Goal: Task Accomplishment & Management: Use online tool/utility

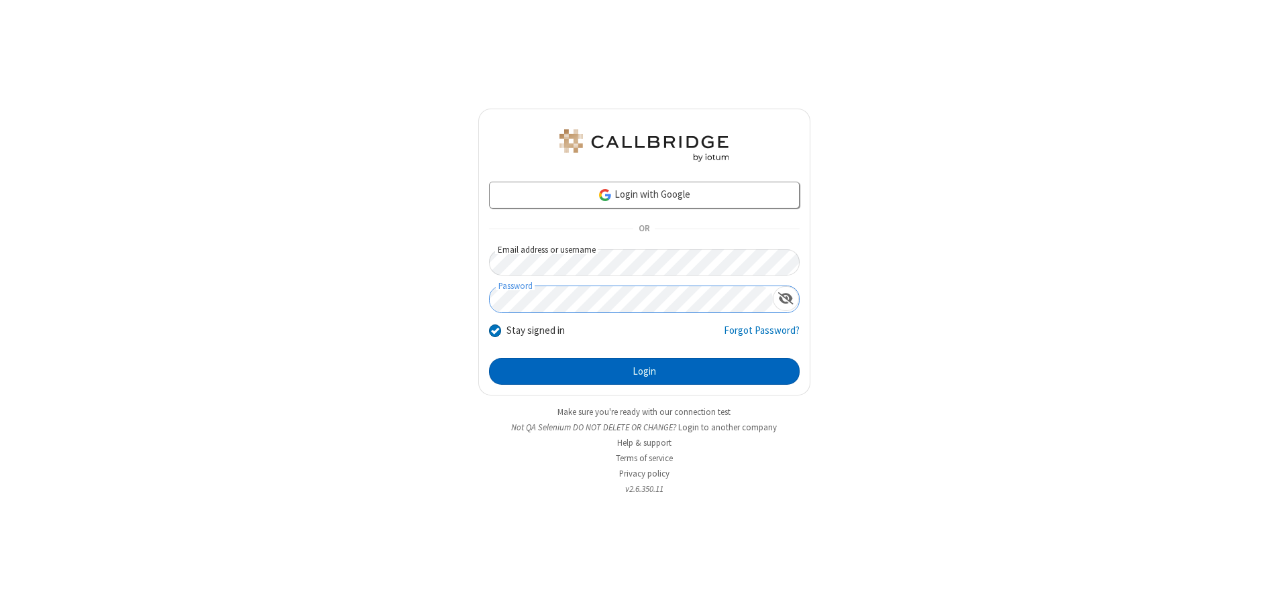
click at [644, 372] on button "Login" at bounding box center [644, 371] width 311 height 27
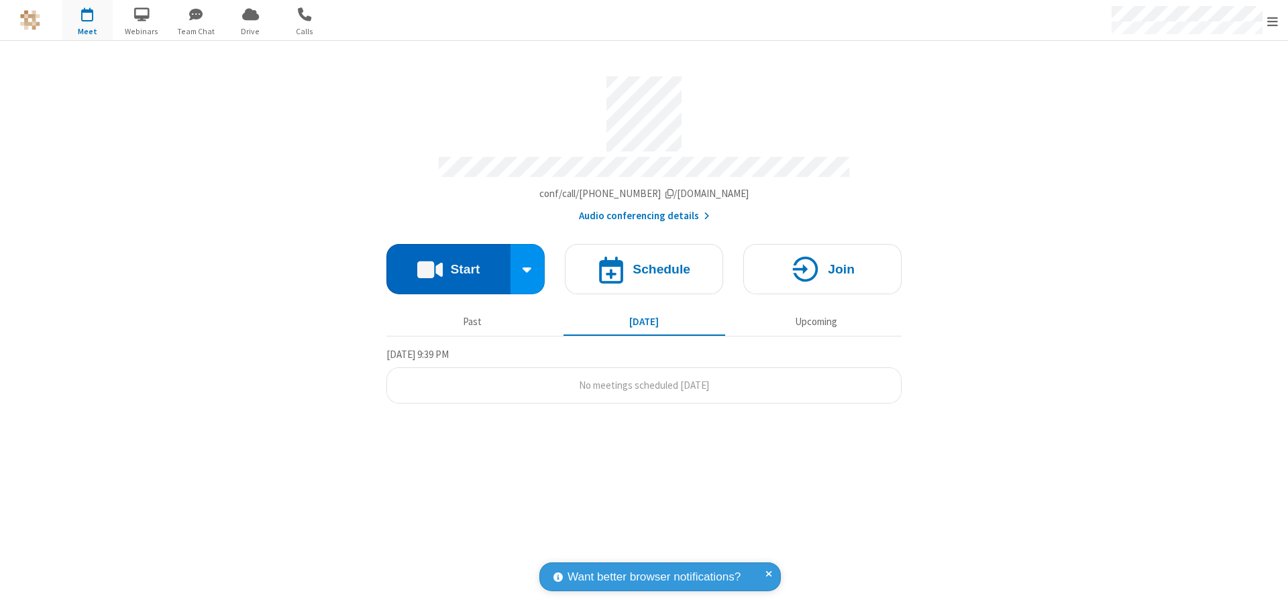
click at [448, 263] on button "Start" at bounding box center [448, 269] width 124 height 50
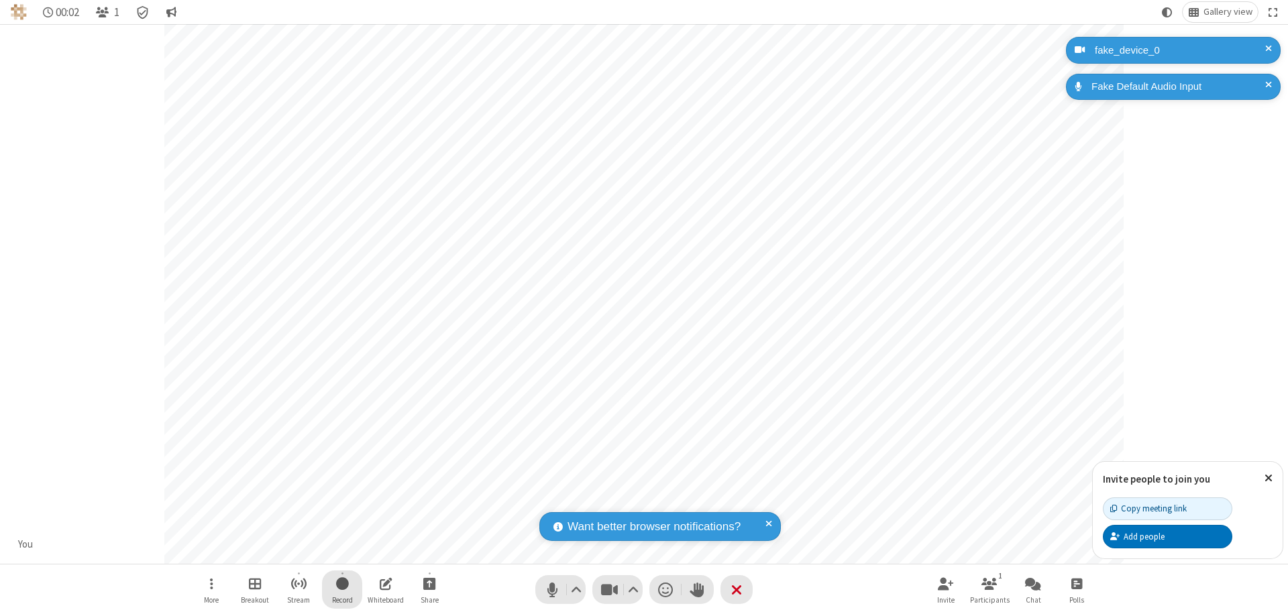
click at [342, 590] on span "Start recording" at bounding box center [342, 583] width 13 height 17
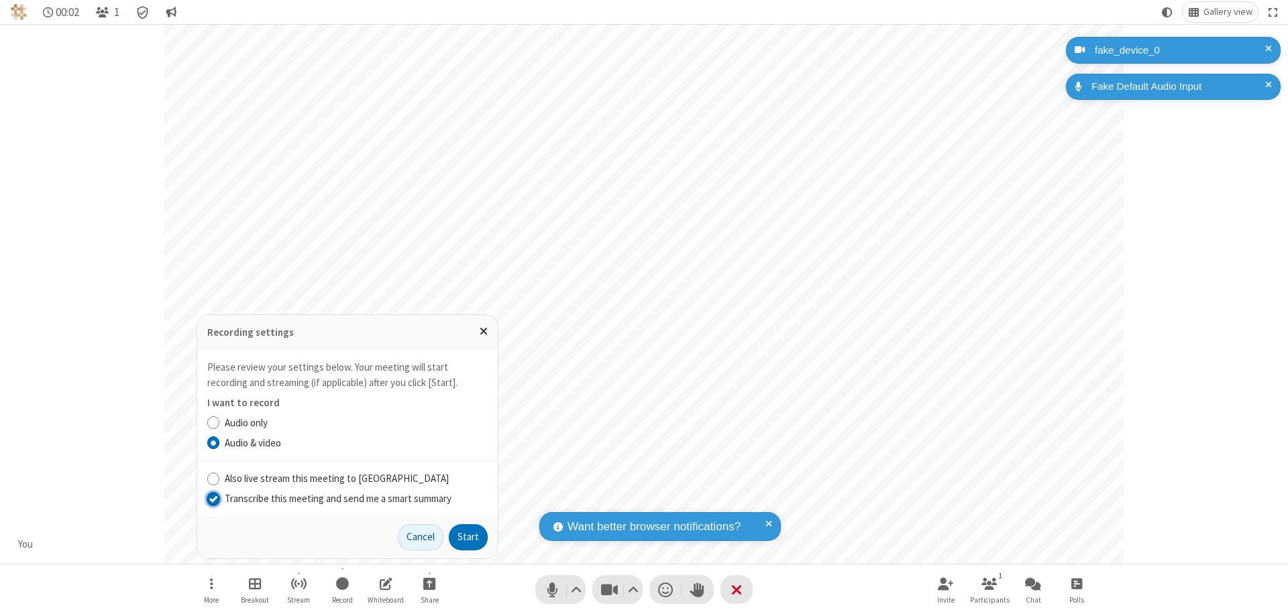
click at [213, 498] on input "Transcribe this meeting and send me a smart summary" at bounding box center [213, 499] width 13 height 14
click at [468, 537] on button "Start" at bounding box center [468, 537] width 39 height 27
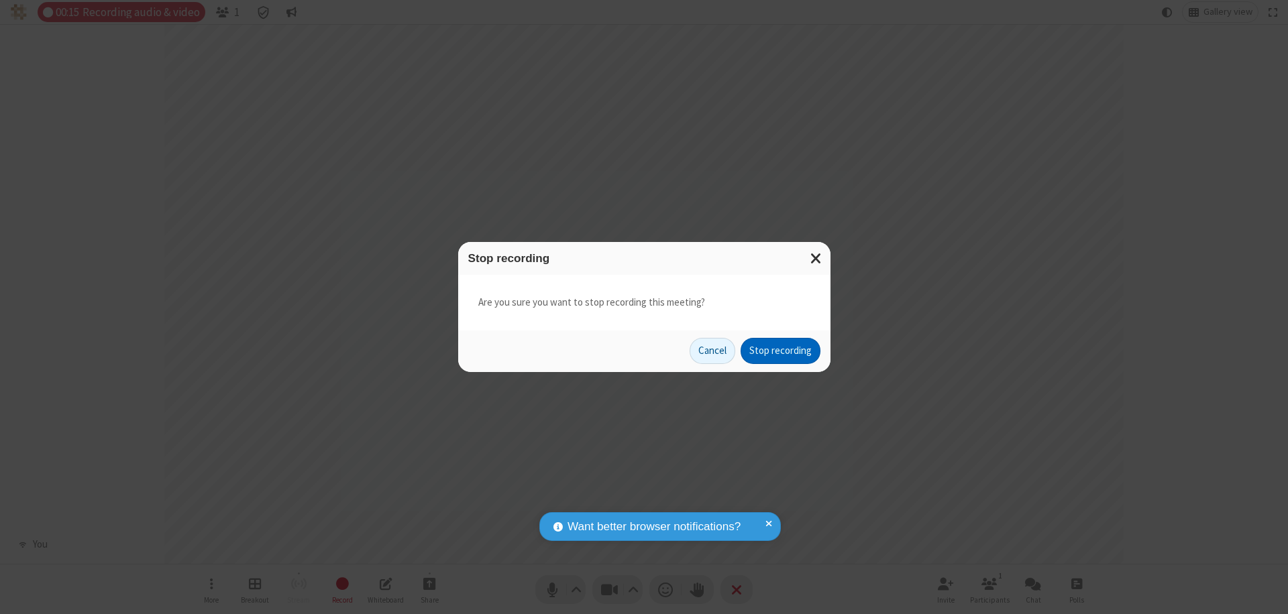
click at [780, 351] on button "Stop recording" at bounding box center [780, 351] width 80 height 27
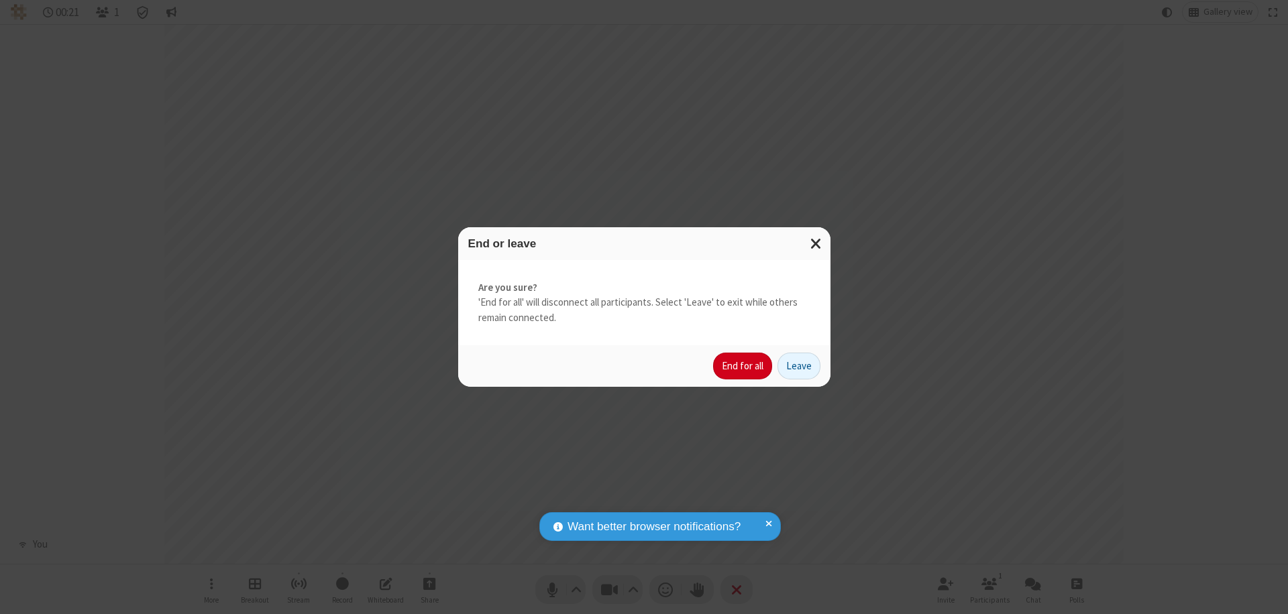
click at [743, 366] on button "End for all" at bounding box center [742, 366] width 59 height 27
